Goal: Task Accomplishment & Management: Use online tool/utility

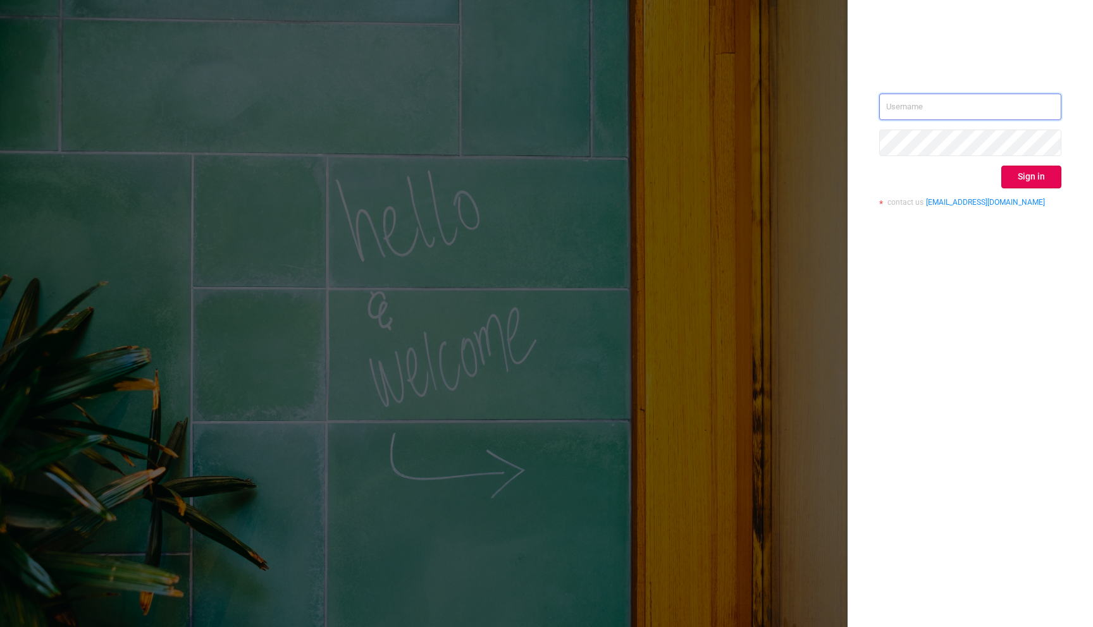
click at [939, 111] on input "text" at bounding box center [970, 107] width 182 height 27
type input "amit.rai@verse.in"
click at [1041, 179] on button "Sign in" at bounding box center [1031, 177] width 60 height 23
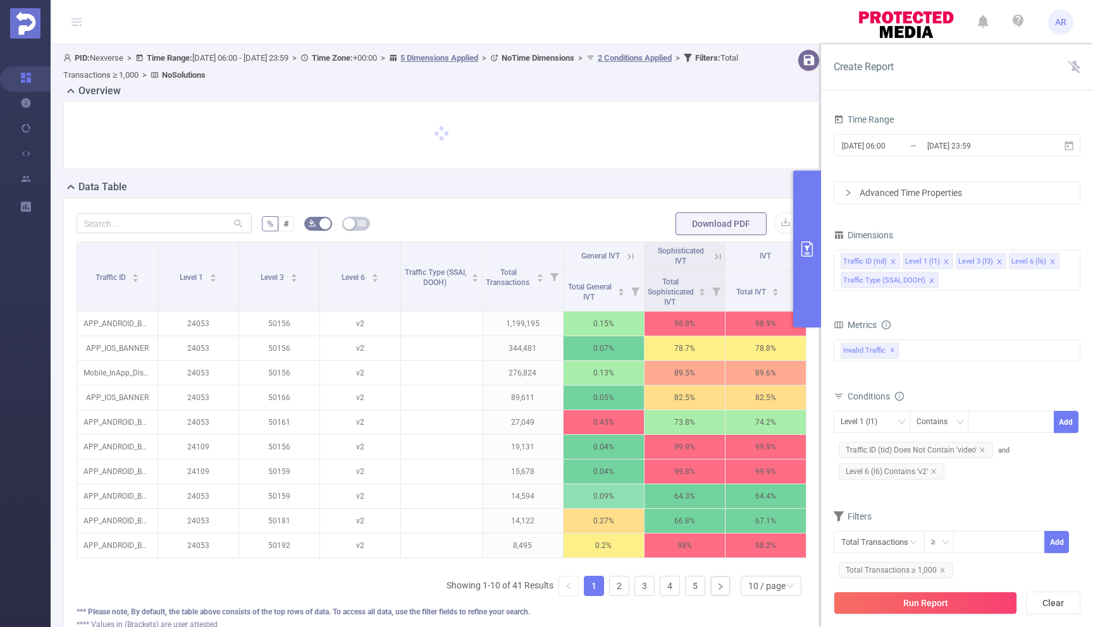
click at [1059, 25] on span "AR" at bounding box center [1060, 21] width 11 height 25
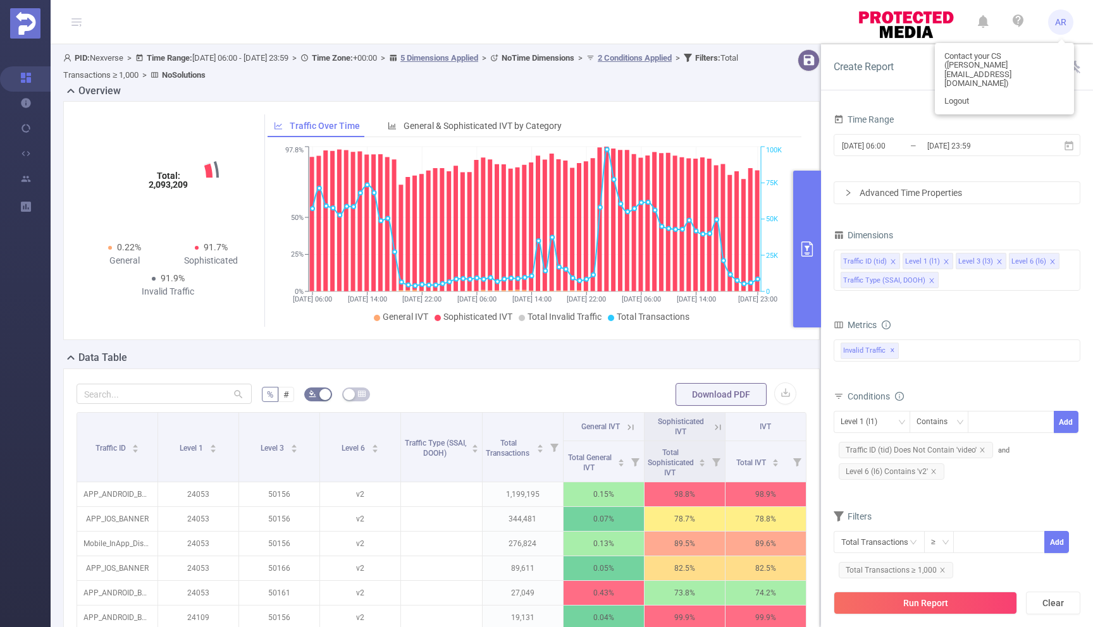
click at [1059, 25] on span "AR" at bounding box center [1060, 21] width 11 height 25
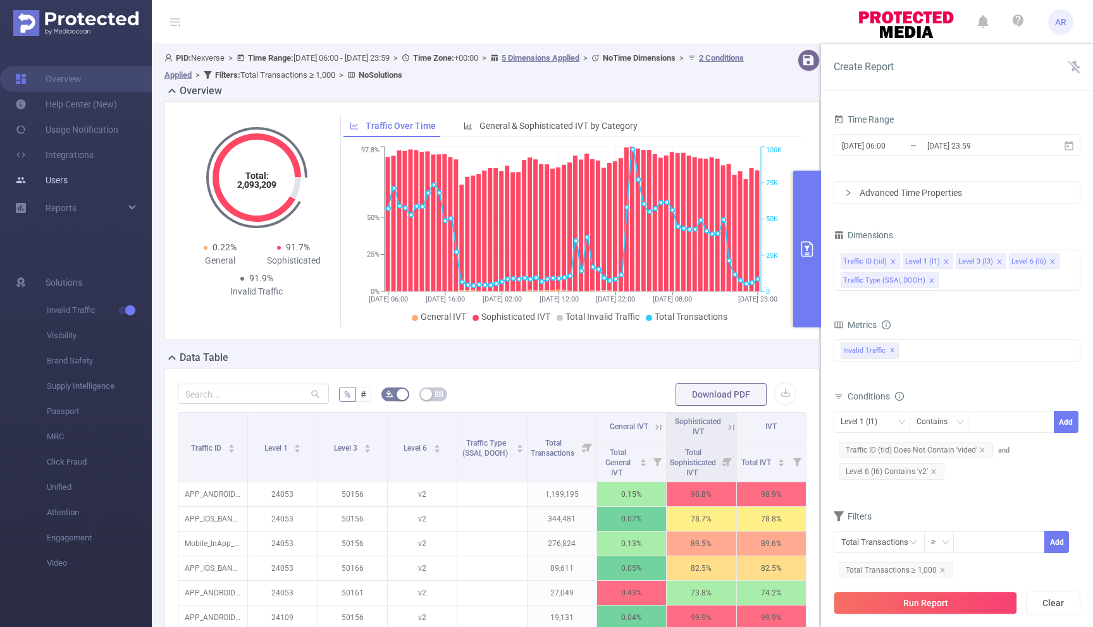
click at [46, 175] on link "Users" at bounding box center [41, 180] width 52 height 25
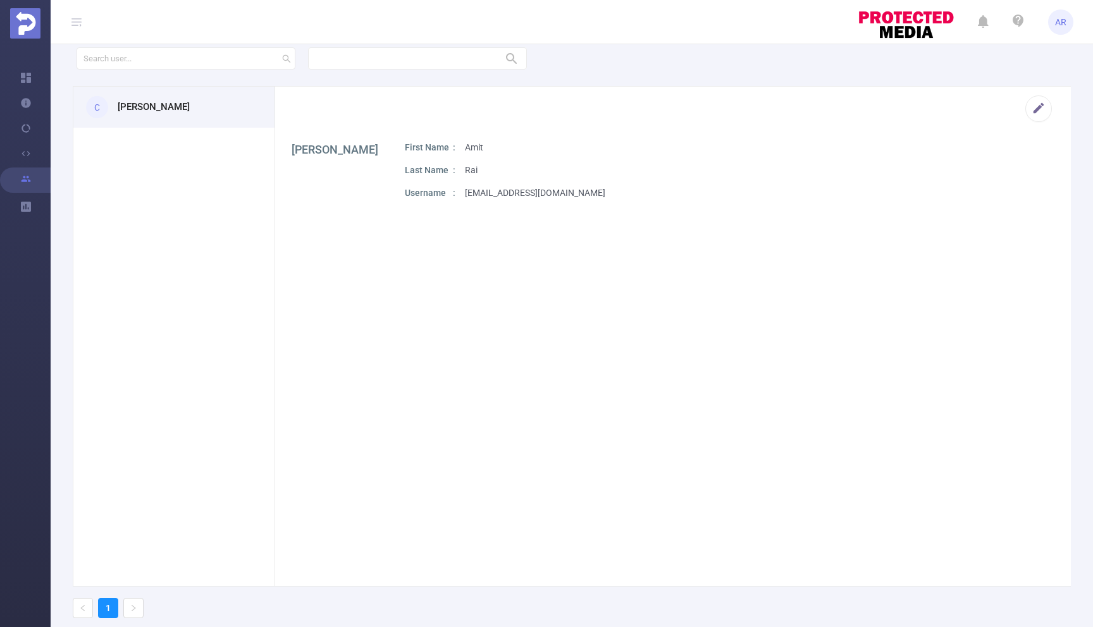
click at [171, 237] on section "C Amit Rai" at bounding box center [173, 337] width 201 height 500
click at [109, 139] on section "C Amit Rai" at bounding box center [173, 337] width 201 height 500
click at [136, 149] on section "C Amit Rai" at bounding box center [173, 337] width 201 height 500
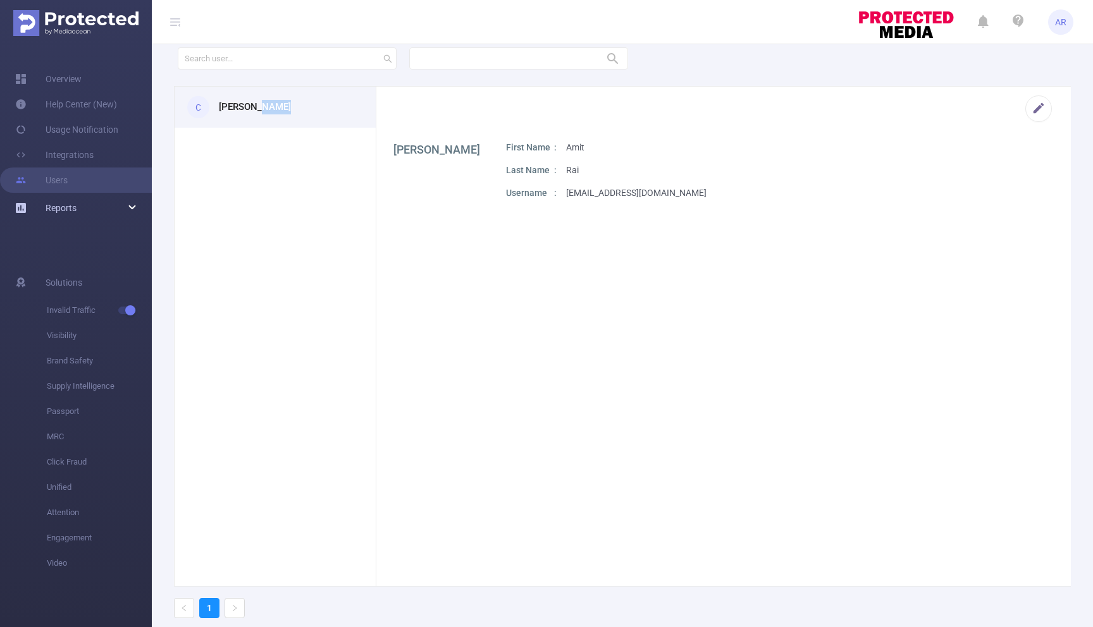
click at [58, 210] on span "Reports" at bounding box center [61, 208] width 31 height 10
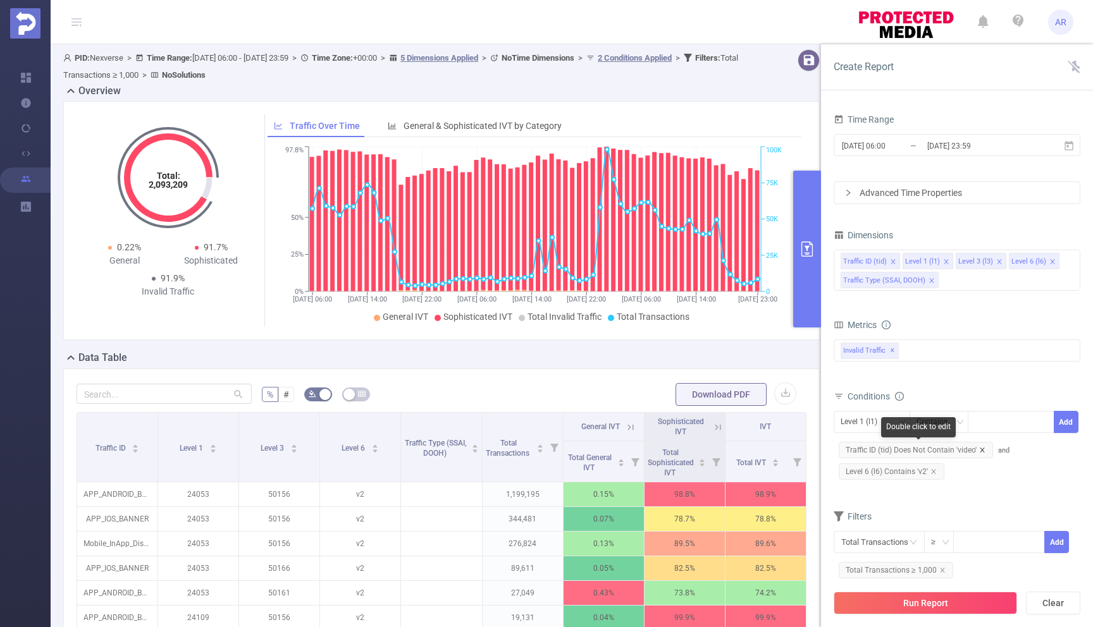
click at [982, 451] on icon "icon: close" at bounding box center [982, 450] width 6 height 6
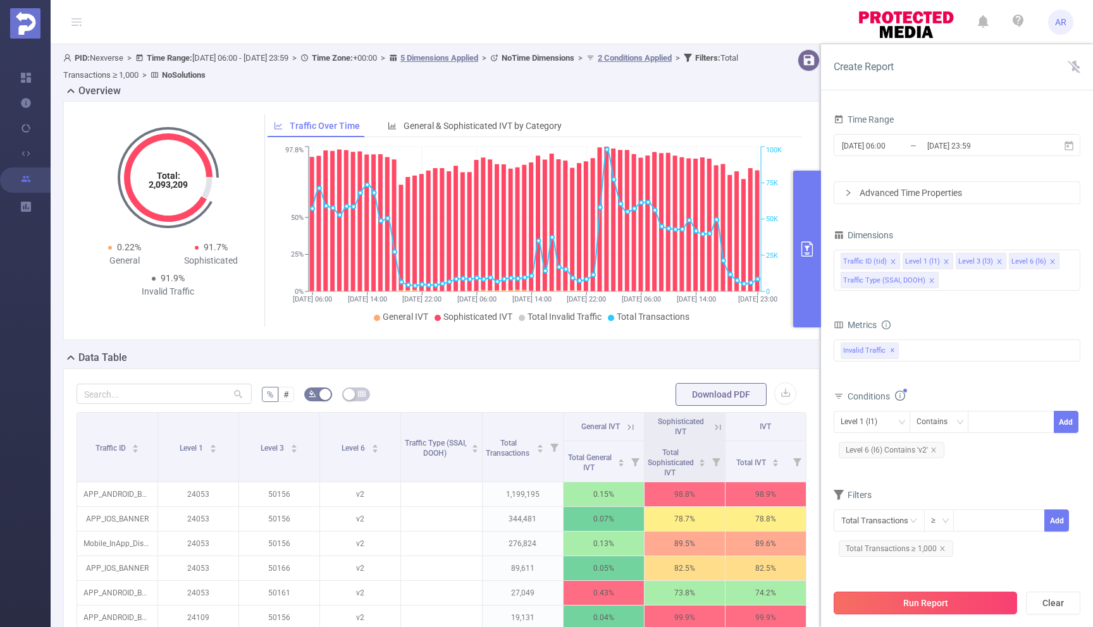
click at [904, 604] on button "Run Report" at bounding box center [925, 603] width 183 height 23
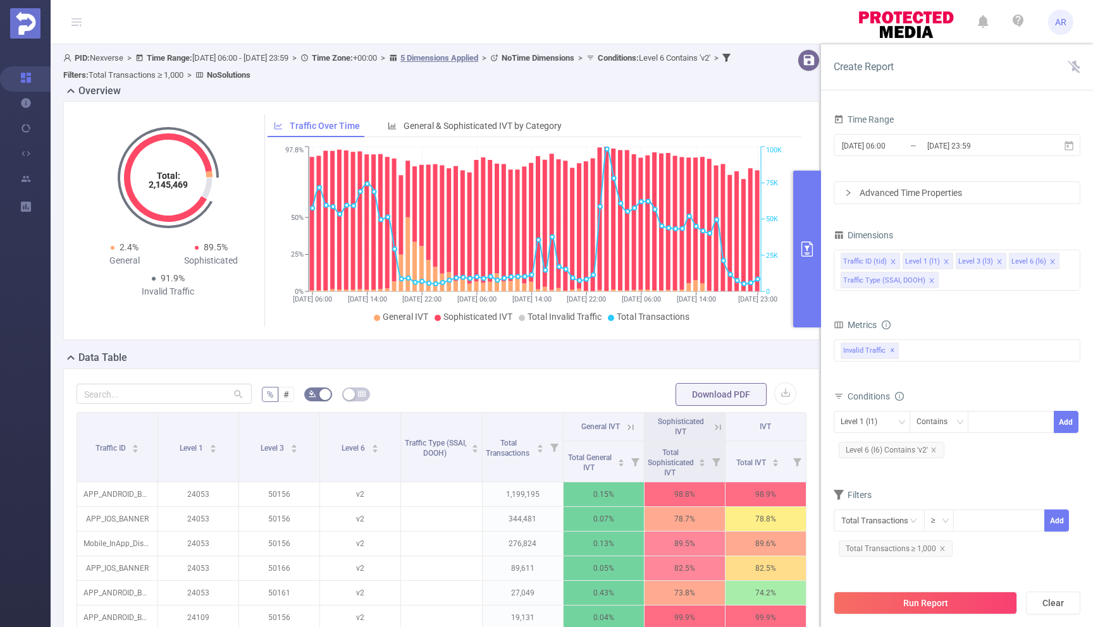
click at [1085, 247] on div "Time Range 2025-10-01 06:00 _ 2025-10-03 23:59 Advanced Time Properties Dimensi…" at bounding box center [957, 373] width 272 height 551
click at [883, 417] on div "Level 1 (l1)" at bounding box center [863, 422] width 46 height 21
click at [874, 445] on li "Traffic ID (tid)" at bounding box center [892, 448] width 116 height 20
click at [985, 419] on div at bounding box center [1011, 422] width 73 height 21
type input "video"
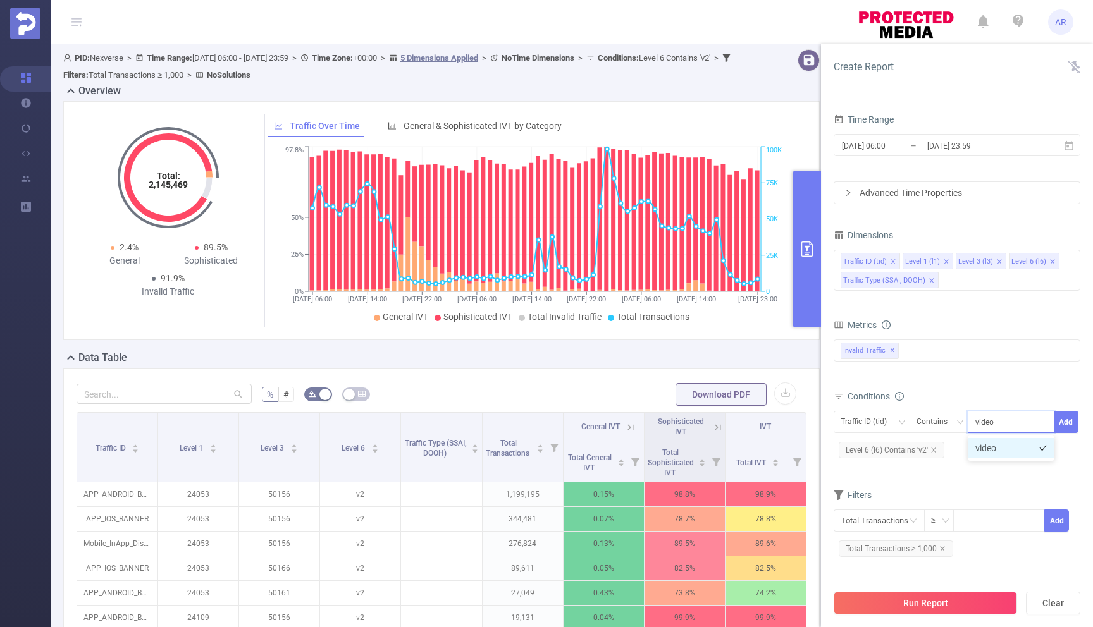
click at [1017, 453] on li "video" at bounding box center [1011, 448] width 87 height 20
click at [1065, 421] on button "Add" at bounding box center [1066, 422] width 25 height 22
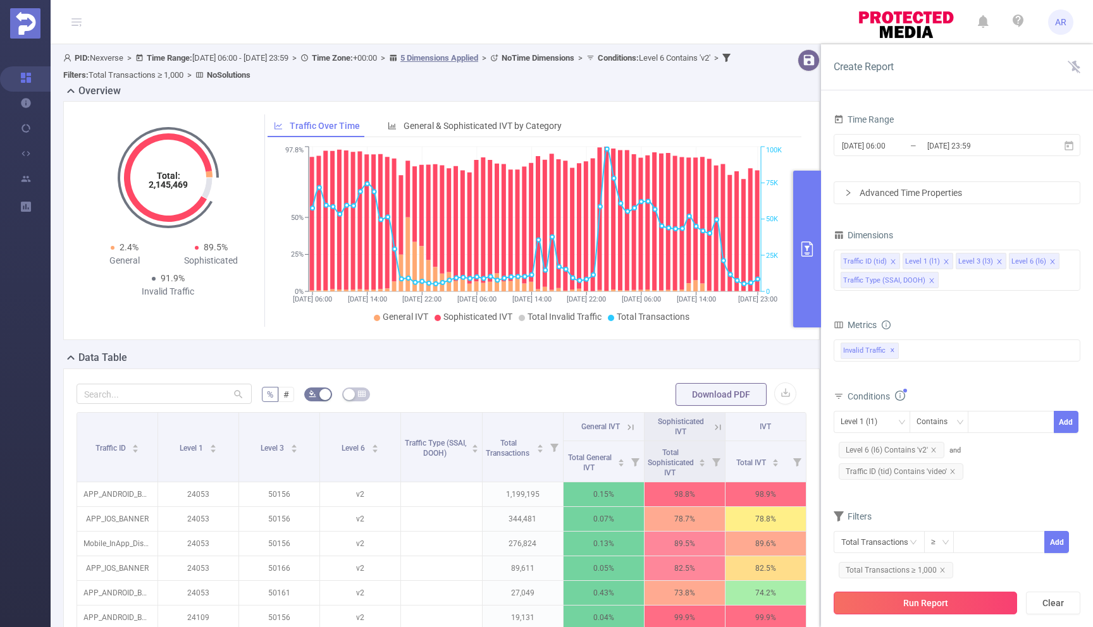
click at [882, 602] on button "Run Report" at bounding box center [925, 603] width 183 height 23
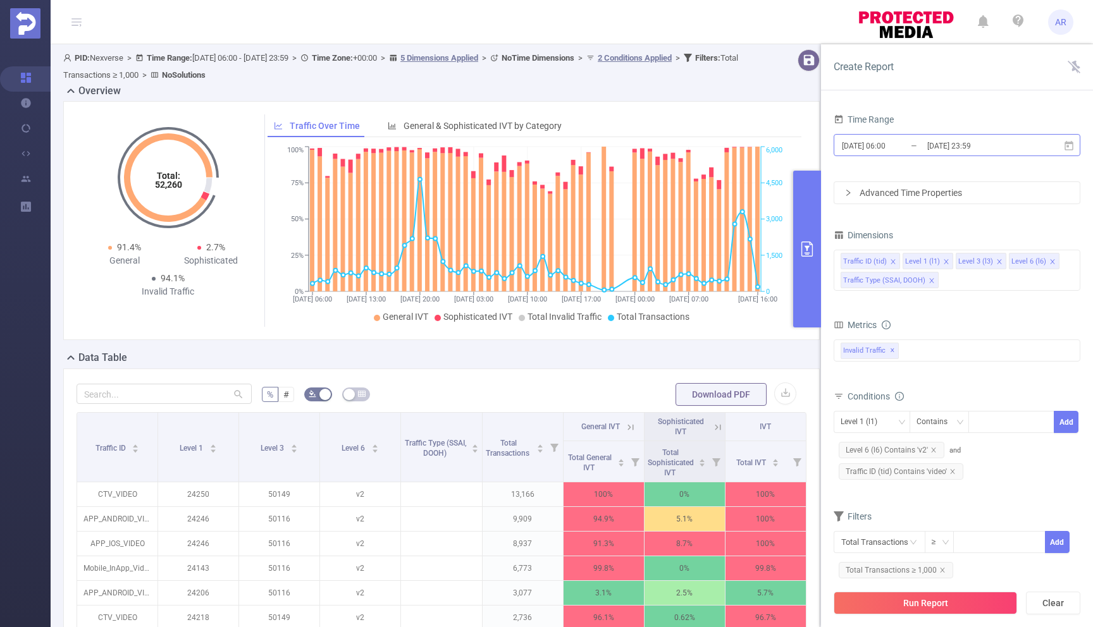
click at [929, 147] on input "[DATE] 23:59" at bounding box center [977, 145] width 102 height 17
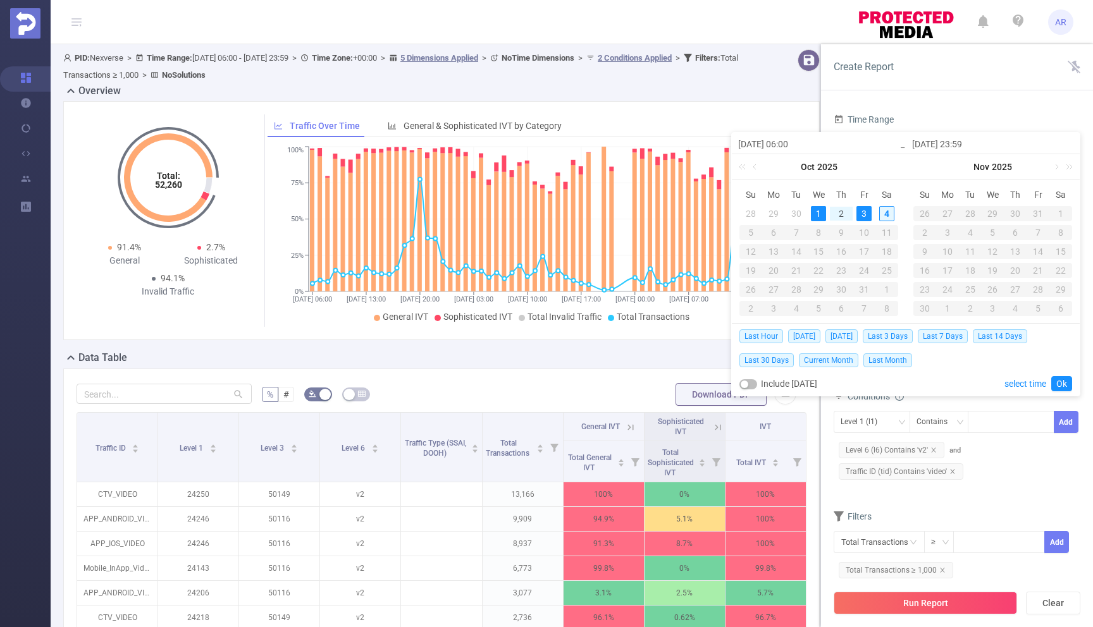
click at [885, 215] on div "4" at bounding box center [886, 213] width 15 height 15
type input "2025-10-04 06:00"
type input "2025-10-04 23:59"
type input "2025-10-04 06:00"
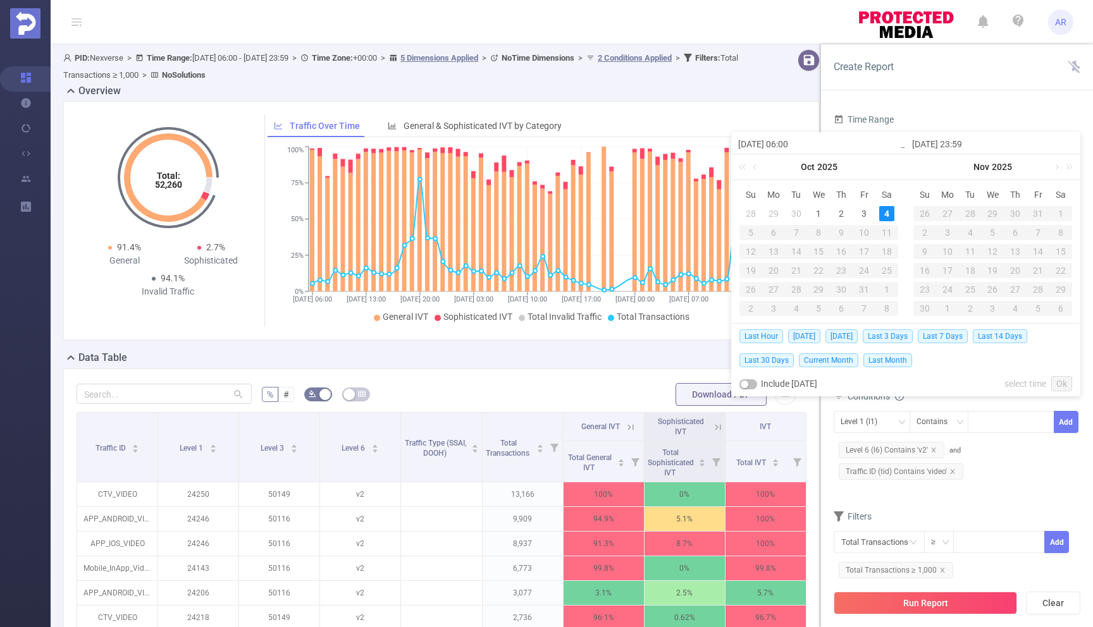
type input "2025-10-04 23:59"
click at [1060, 386] on link "Ok" at bounding box center [1061, 383] width 21 height 15
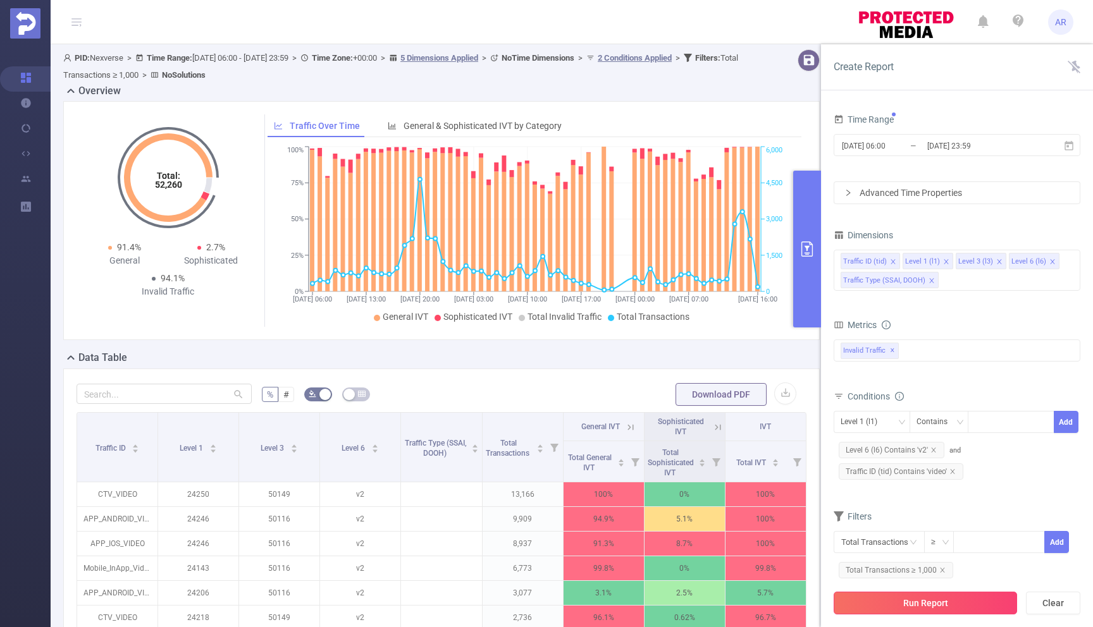
click at [920, 600] on button "Run Report" at bounding box center [925, 603] width 183 height 23
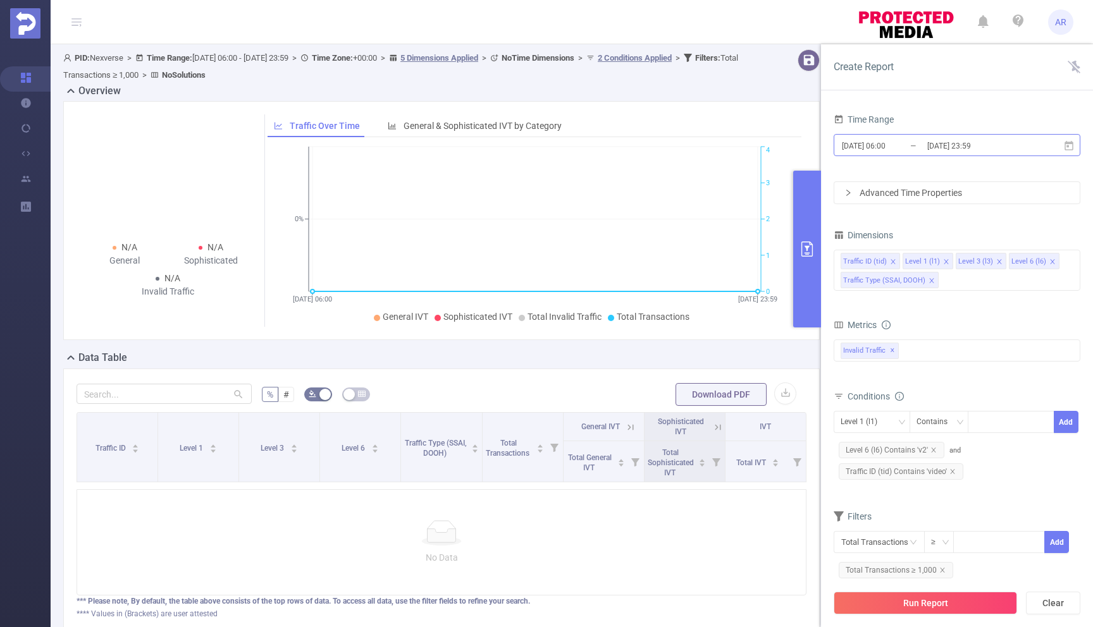
click at [952, 148] on input "2025-10-04 23:59" at bounding box center [977, 145] width 102 height 17
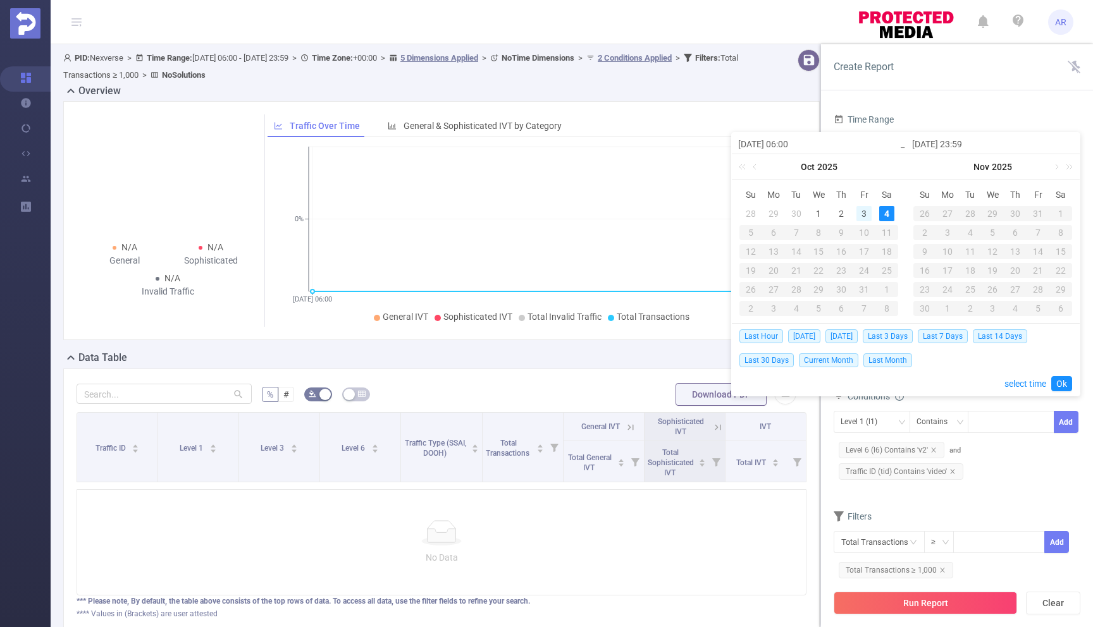
click at [865, 214] on div "3" at bounding box center [863, 213] width 15 height 15
click at [885, 216] on div "4" at bounding box center [886, 213] width 15 height 15
type input "2025-10-03 06:00"
click at [747, 388] on button "button" at bounding box center [748, 384] width 18 height 10
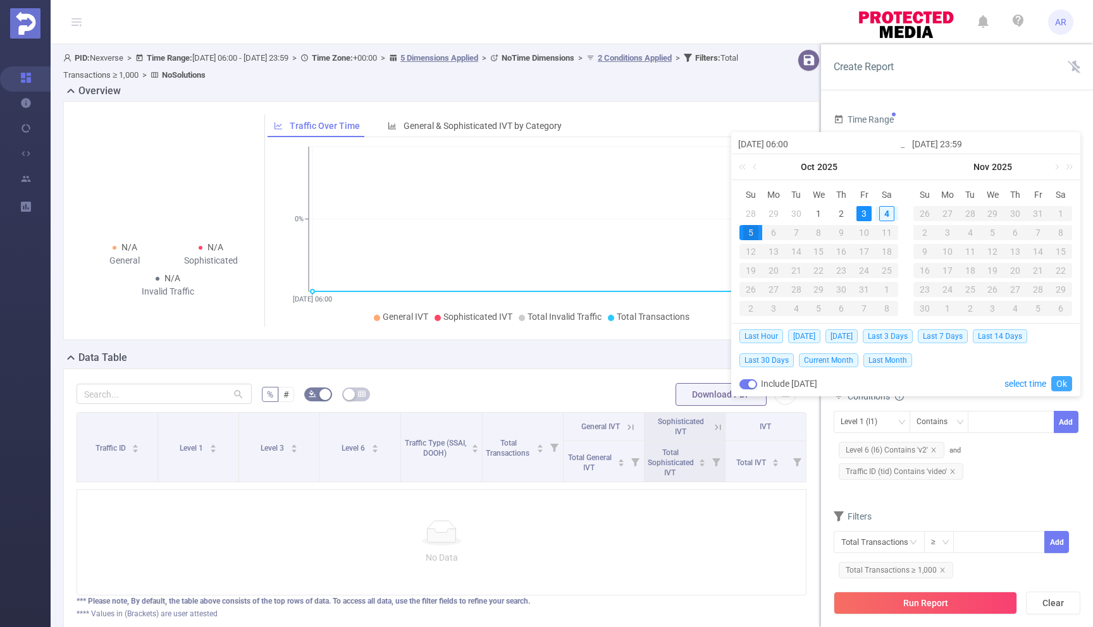
click at [1060, 383] on link "Ok" at bounding box center [1061, 383] width 21 height 15
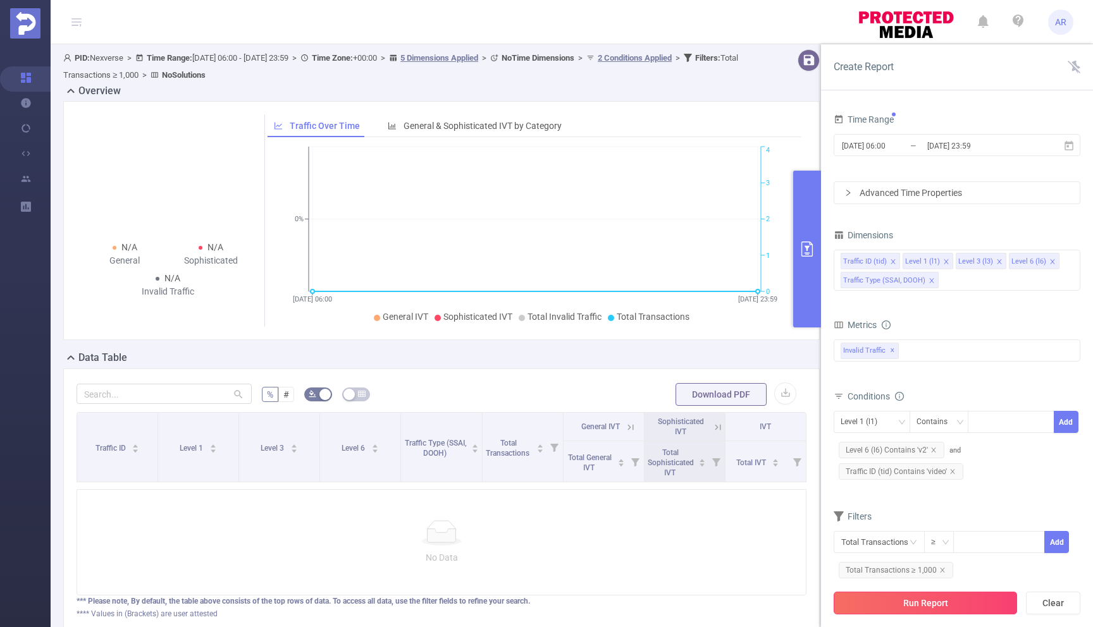
click at [926, 597] on button "Run Report" at bounding box center [925, 603] width 183 height 23
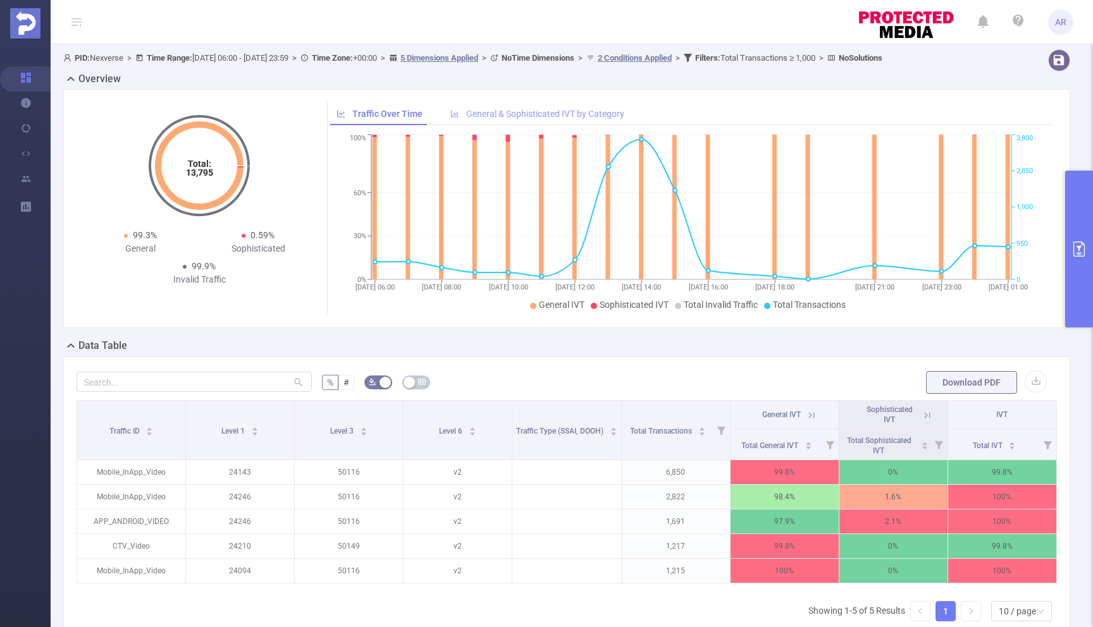
click at [526, 114] on span "General & Sophisticated IVT by Category" at bounding box center [545, 114] width 158 height 10
